Goal: Task Accomplishment & Management: Manage account settings

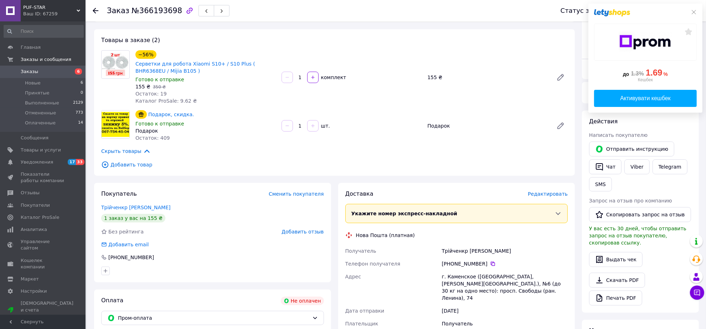
scroll to position [45, 0]
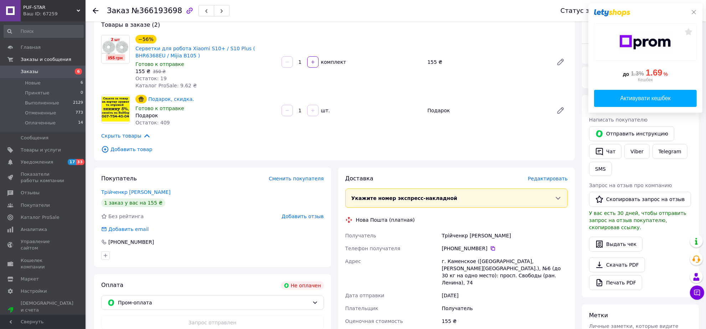
click at [694, 12] on icon at bounding box center [694, 12] width 4 height 4
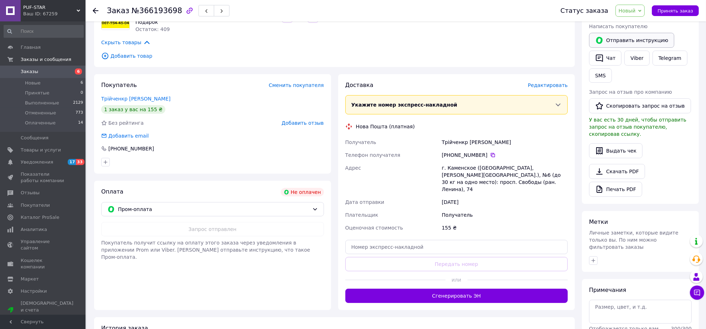
scroll to position [42, 0]
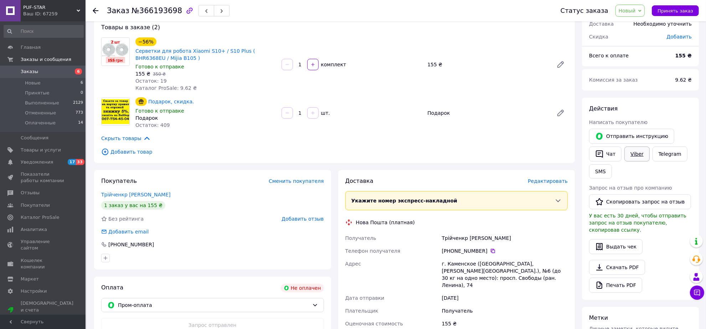
click at [641, 157] on link "Viber" at bounding box center [637, 154] width 25 height 15
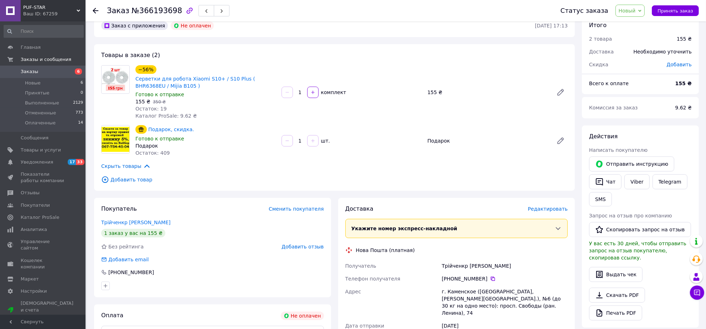
scroll to position [0, 0]
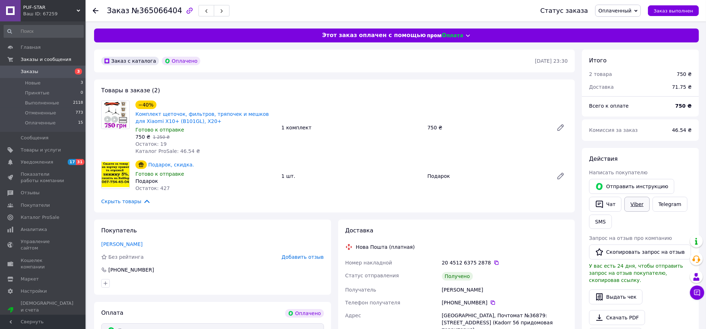
click at [637, 209] on link "Viber" at bounding box center [637, 204] width 25 height 15
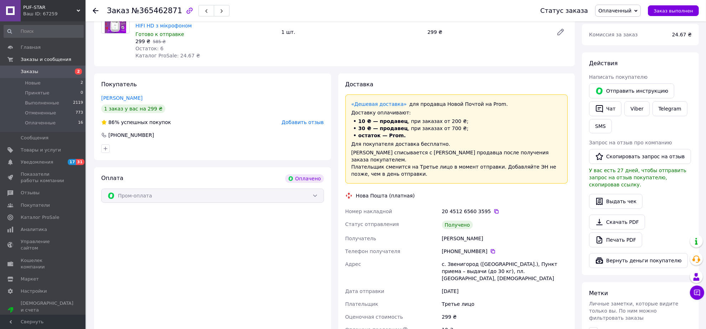
scroll to position [45, 0]
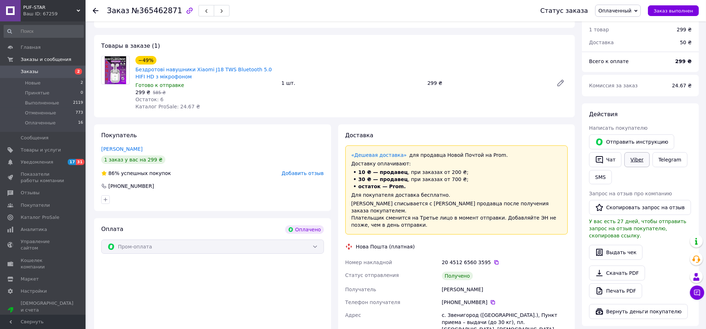
click at [635, 155] on link "Viber" at bounding box center [637, 159] width 25 height 15
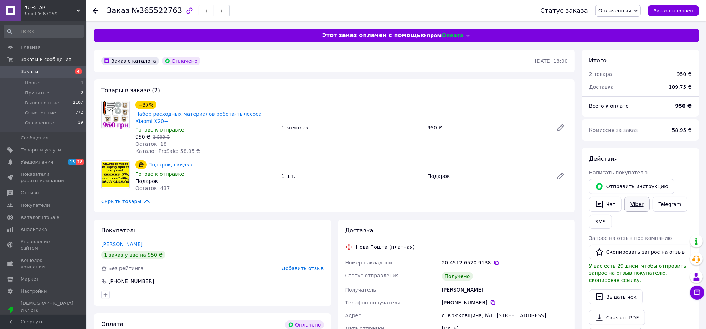
click at [639, 203] on link "Viber" at bounding box center [637, 204] width 25 height 15
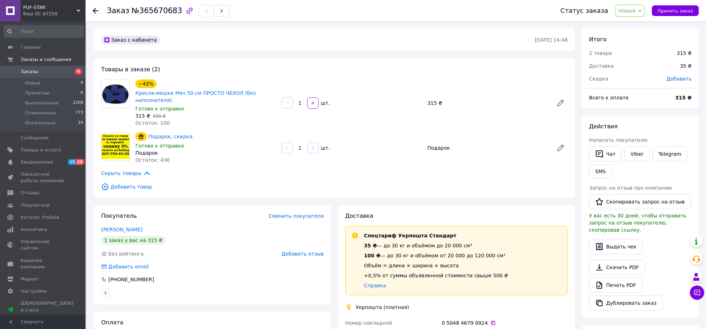
scroll to position [89, 0]
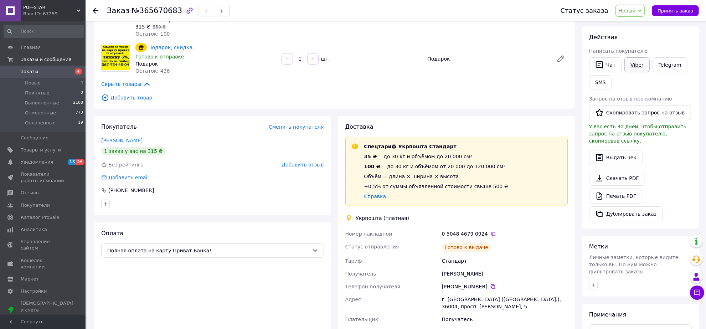
click at [633, 66] on link "Viber" at bounding box center [637, 64] width 25 height 15
click at [637, 65] on link "Viber" at bounding box center [637, 64] width 25 height 15
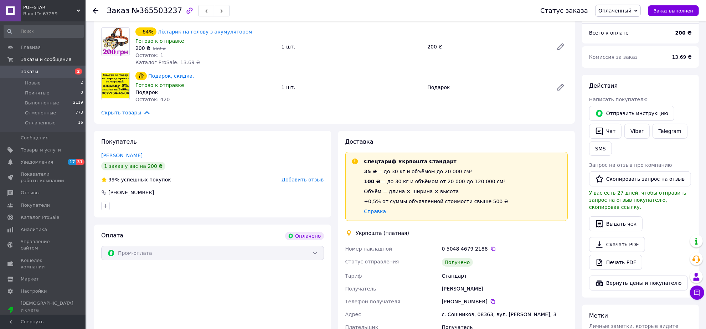
scroll to position [89, 0]
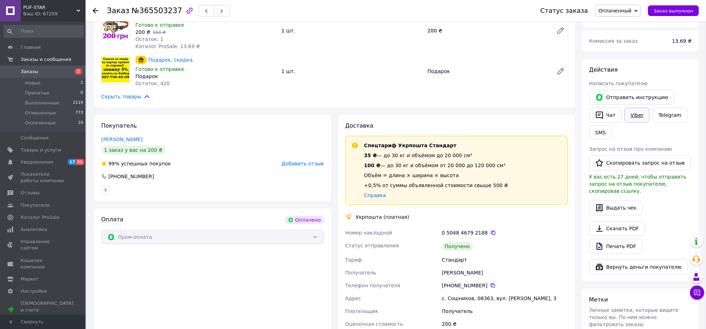
click at [642, 116] on link "Viber" at bounding box center [637, 115] width 25 height 15
click at [640, 112] on link "Viber" at bounding box center [637, 115] width 25 height 15
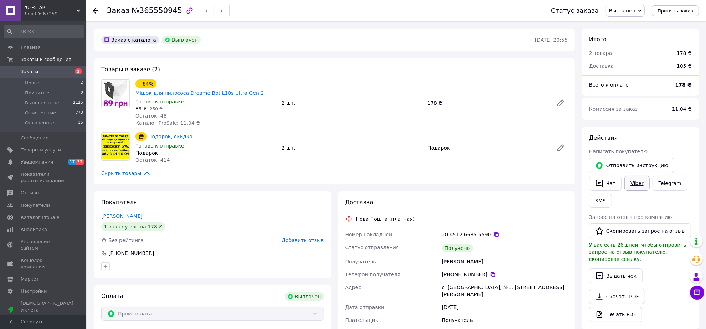
click at [641, 179] on link "Viber" at bounding box center [637, 183] width 25 height 15
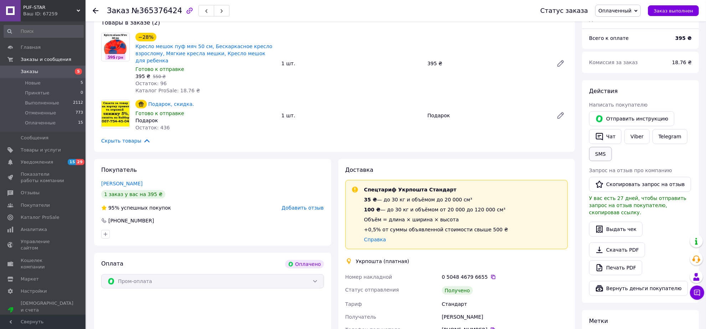
scroll to position [89, 0]
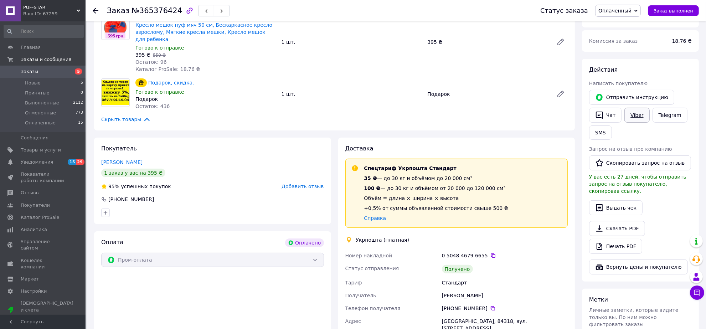
click at [635, 116] on link "Viber" at bounding box center [637, 115] width 25 height 15
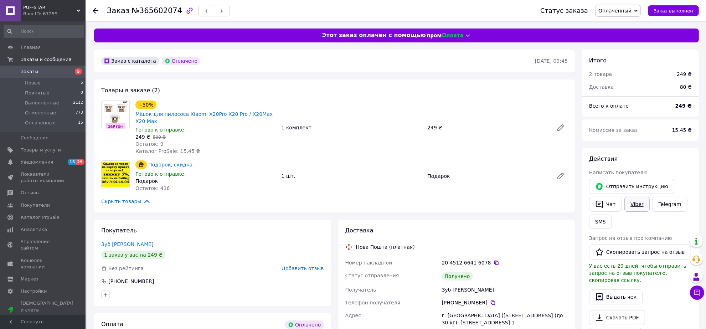
click at [639, 203] on link "Viber" at bounding box center [637, 204] width 25 height 15
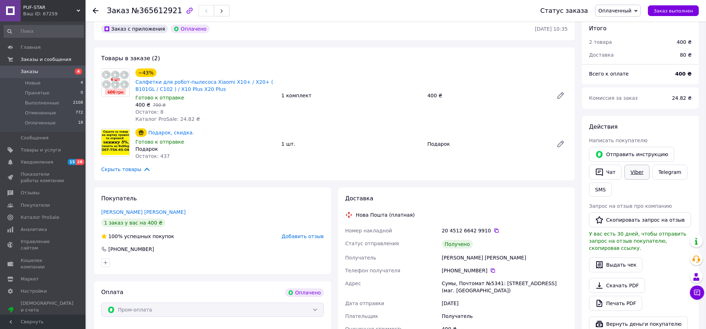
click at [639, 177] on link "Viber" at bounding box center [637, 172] width 25 height 15
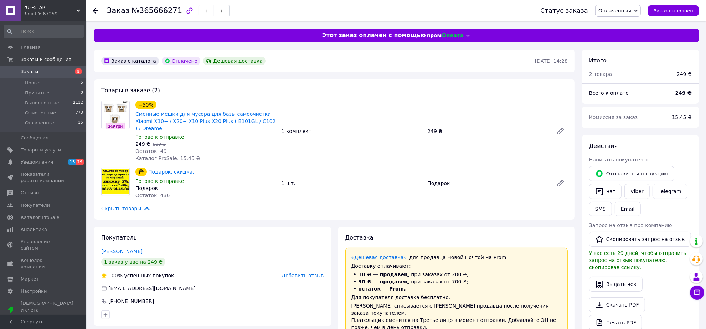
scroll to position [134, 0]
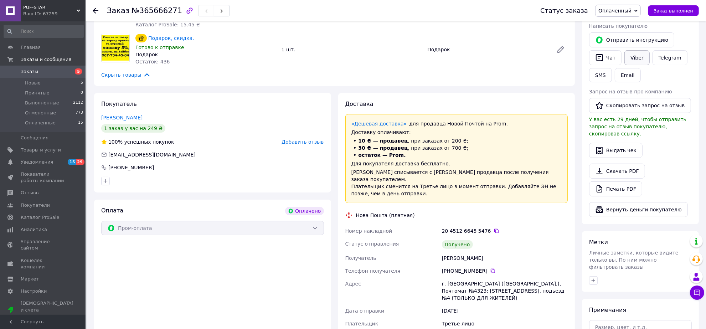
click at [637, 59] on link "Viber" at bounding box center [637, 57] width 25 height 15
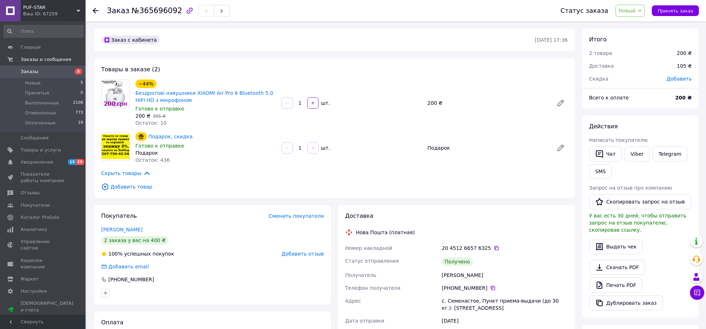
scroll to position [65, 0]
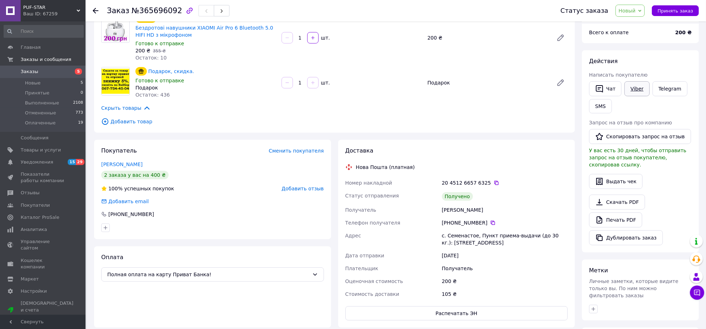
click at [638, 86] on link "Viber" at bounding box center [637, 88] width 25 height 15
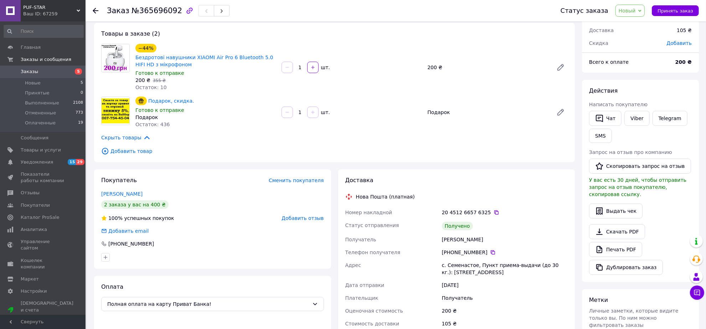
scroll to position [21, 0]
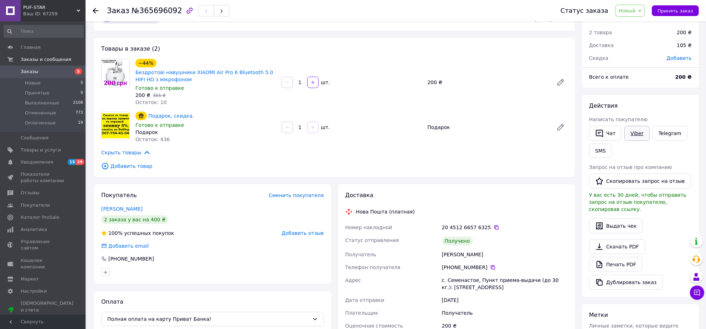
click at [635, 133] on link "Viber" at bounding box center [637, 133] width 25 height 15
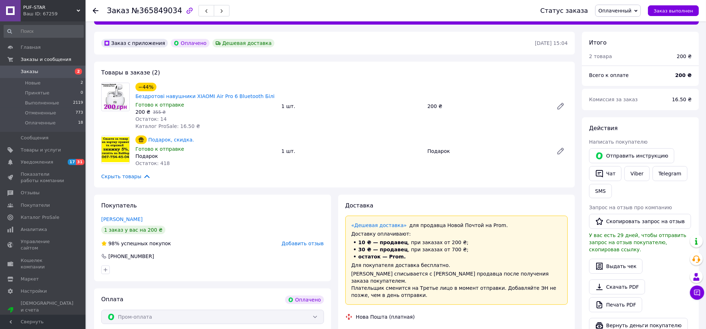
scroll to position [134, 0]
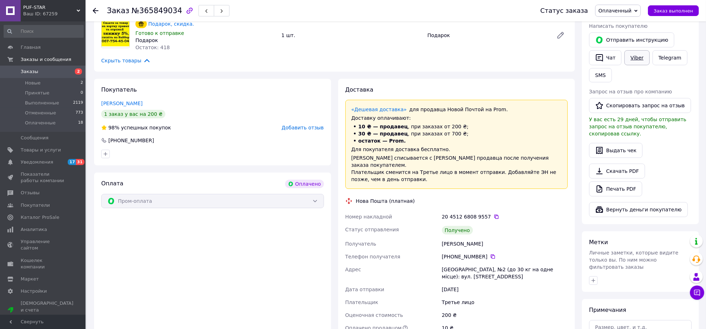
click at [636, 54] on link "Viber" at bounding box center [637, 57] width 25 height 15
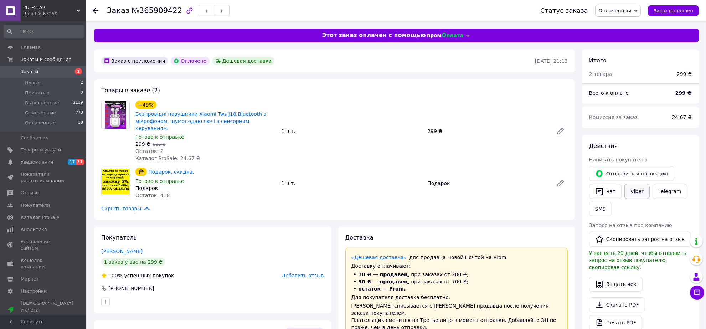
click at [637, 188] on link "Viber" at bounding box center [637, 191] width 25 height 15
click at [610, 191] on button "Чат" at bounding box center [605, 191] width 32 height 15
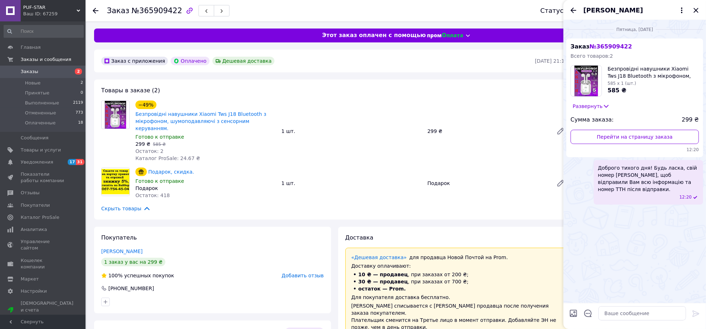
click at [698, 10] on icon "Закрыть" at bounding box center [696, 10] width 9 height 9
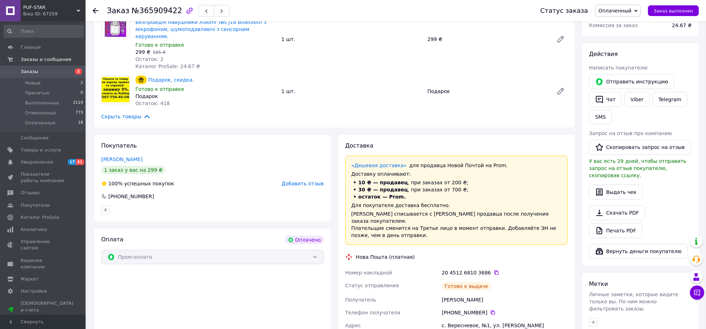
scroll to position [134, 0]
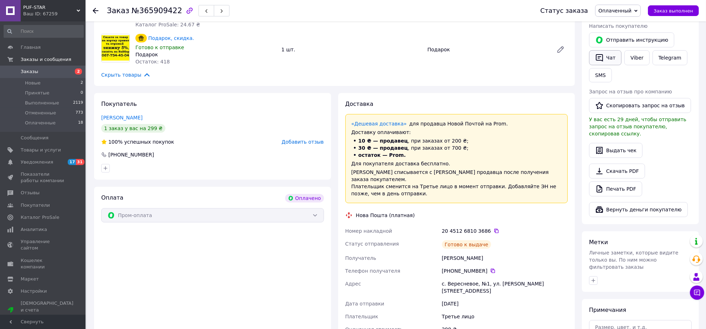
click at [613, 60] on button "Чат" at bounding box center [605, 57] width 32 height 15
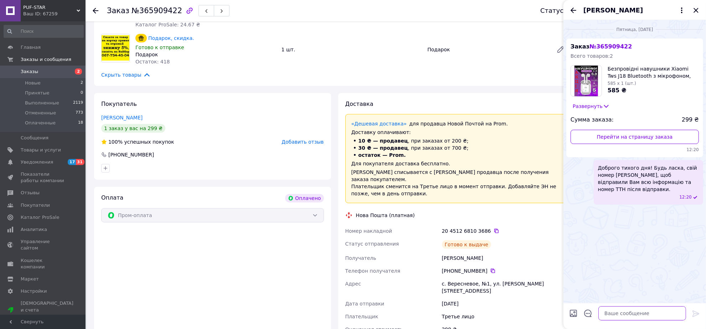
paste textarea "Доброго тихого дня! Ваша посилка вже на відділенні! Користуйтеся із задоволення…"
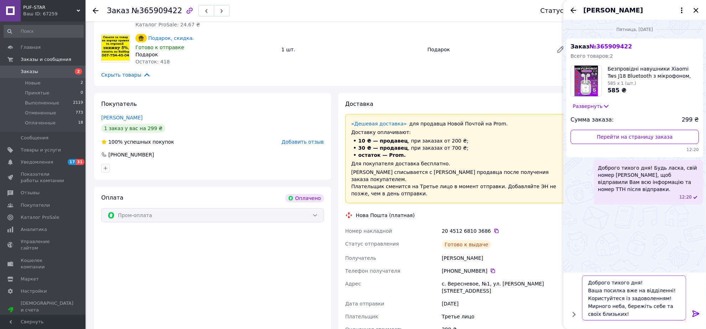
scroll to position [8, 0]
type textarea "Доброго тихого дня! Ваша посилка вже на відділенні! Користуйтеся із задоволення…"
click at [695, 314] on icon at bounding box center [696, 314] width 7 height 6
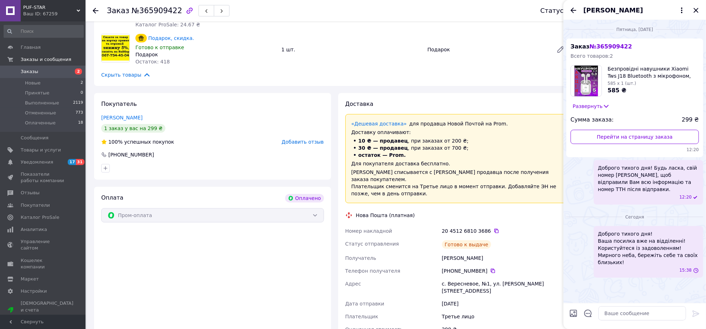
scroll to position [0, 0]
click at [698, 9] on icon "Закрыть" at bounding box center [696, 10] width 9 height 9
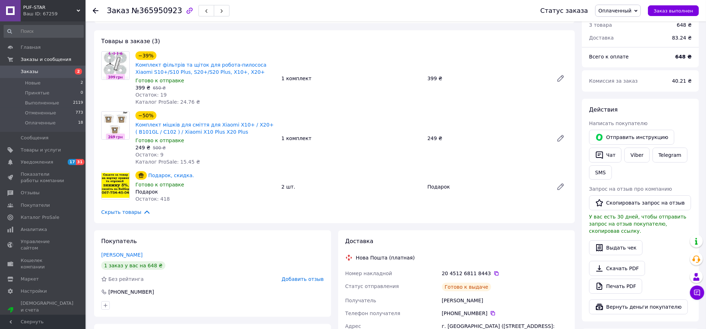
scroll to position [49, 0]
click at [639, 156] on link "Viber" at bounding box center [637, 155] width 25 height 15
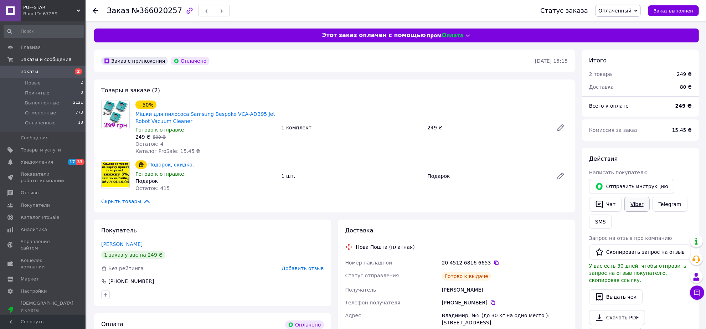
click at [630, 201] on link "Viber" at bounding box center [637, 204] width 25 height 15
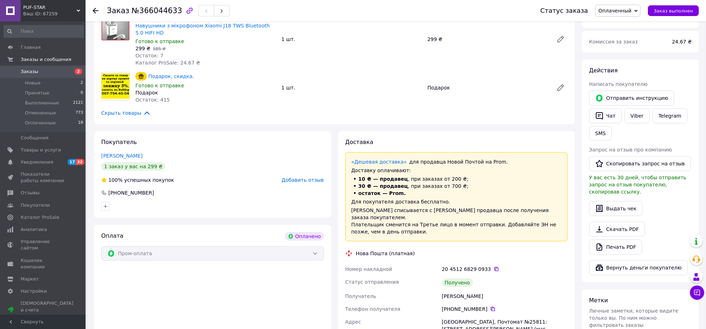
scroll to position [89, 0]
click at [636, 115] on link "Viber" at bounding box center [637, 115] width 25 height 15
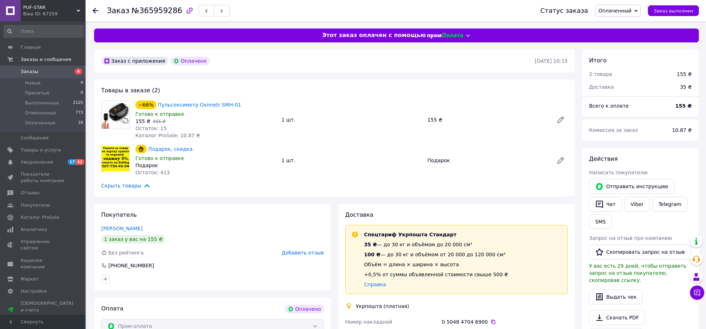
scroll to position [50, 0]
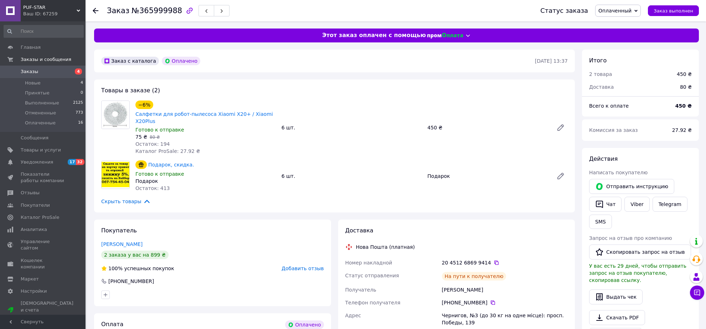
scroll to position [45, 0]
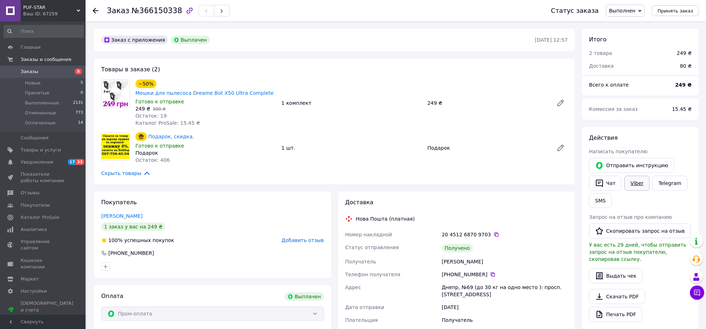
click at [639, 181] on link "Viber" at bounding box center [637, 183] width 25 height 15
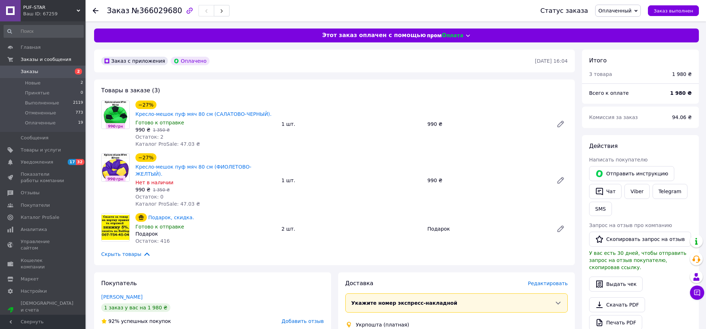
scroll to position [59, 0]
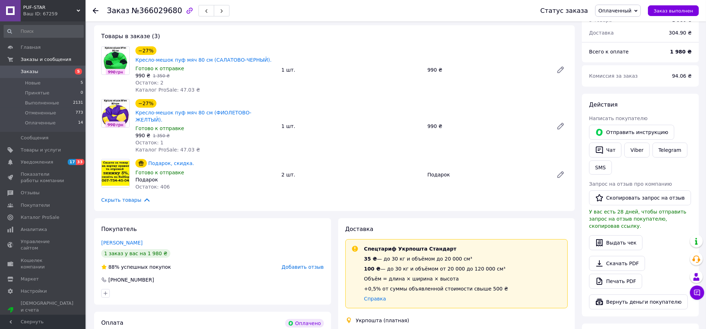
scroll to position [45, 0]
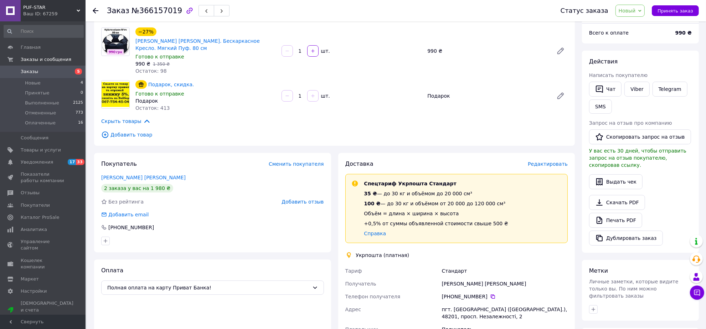
scroll to position [89, 0]
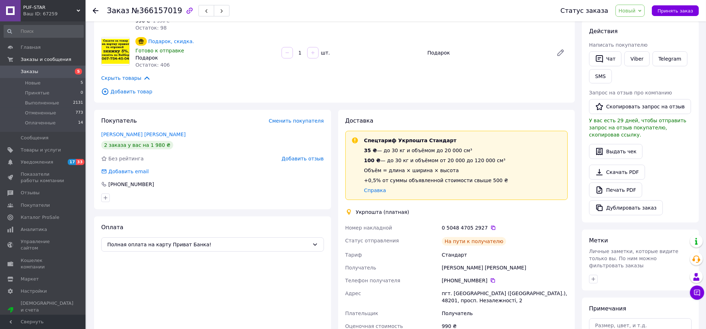
scroll to position [129, 0]
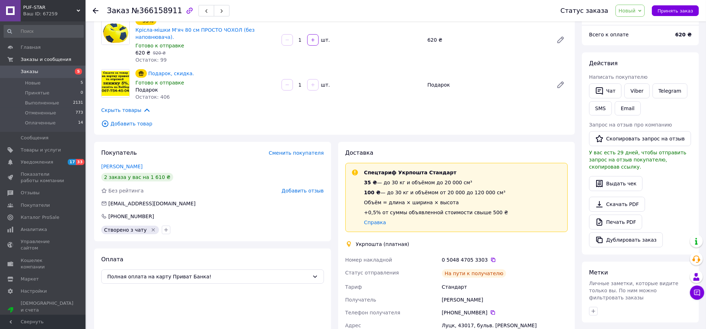
scroll to position [134, 0]
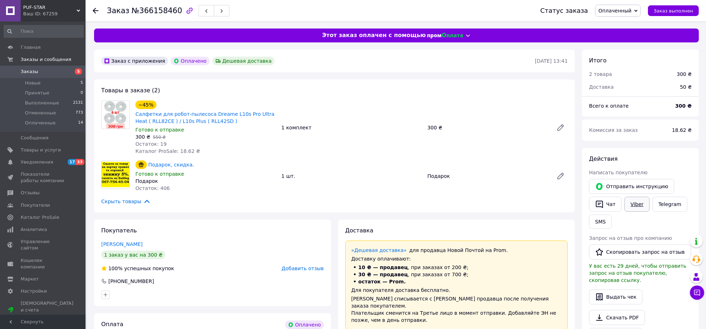
click at [635, 205] on link "Viber" at bounding box center [637, 204] width 25 height 15
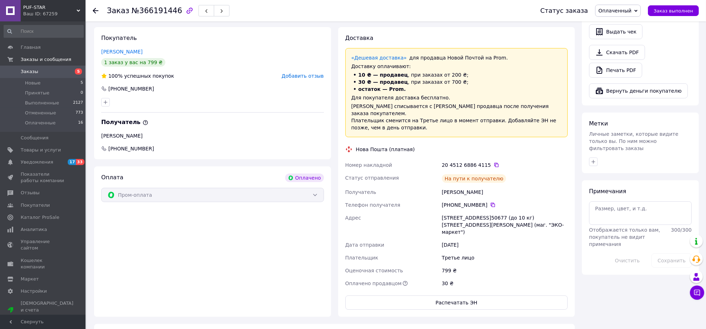
scroll to position [119, 0]
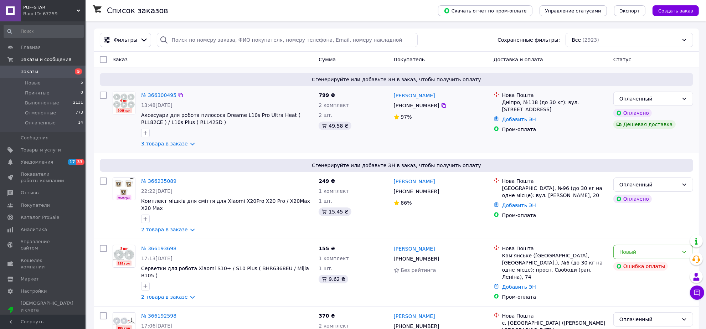
click at [168, 146] on link "3 товара в заказе" at bounding box center [164, 144] width 47 height 6
